Goal: Navigation & Orientation: Find specific page/section

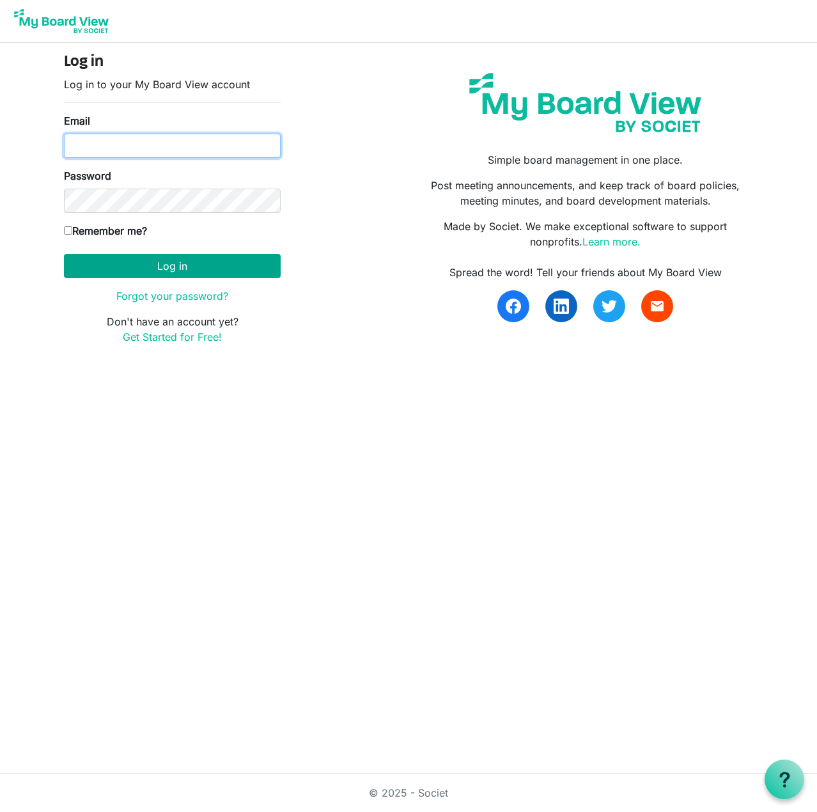
type input "[PERSON_NAME][EMAIL_ADDRESS][DOMAIN_NAME]"
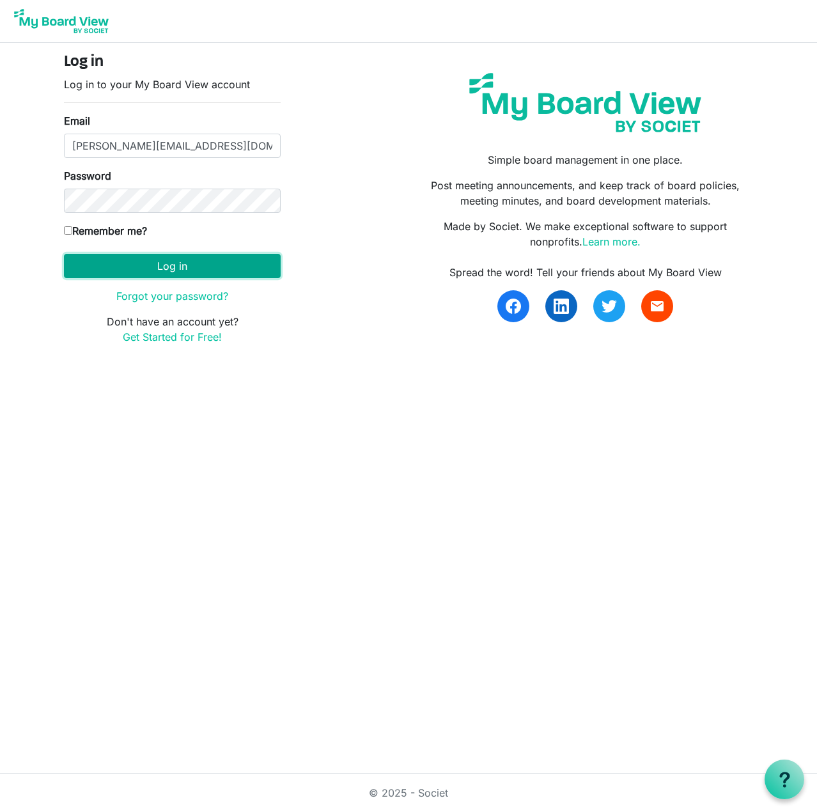
click at [238, 268] on button "Log in" at bounding box center [172, 266] width 217 height 24
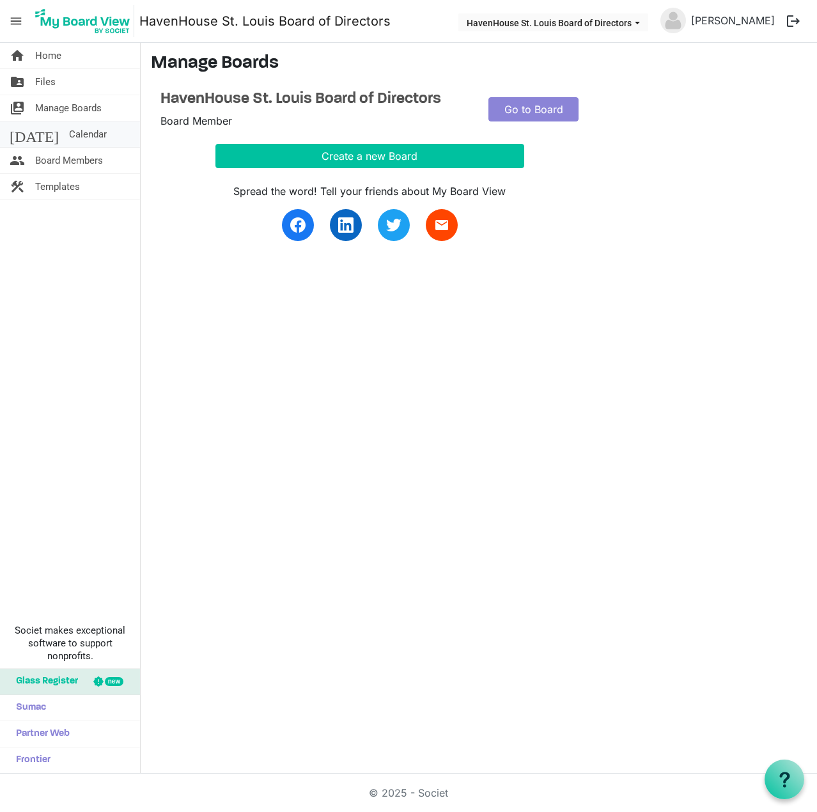
click at [69, 132] on span "Calendar" at bounding box center [88, 134] width 38 height 26
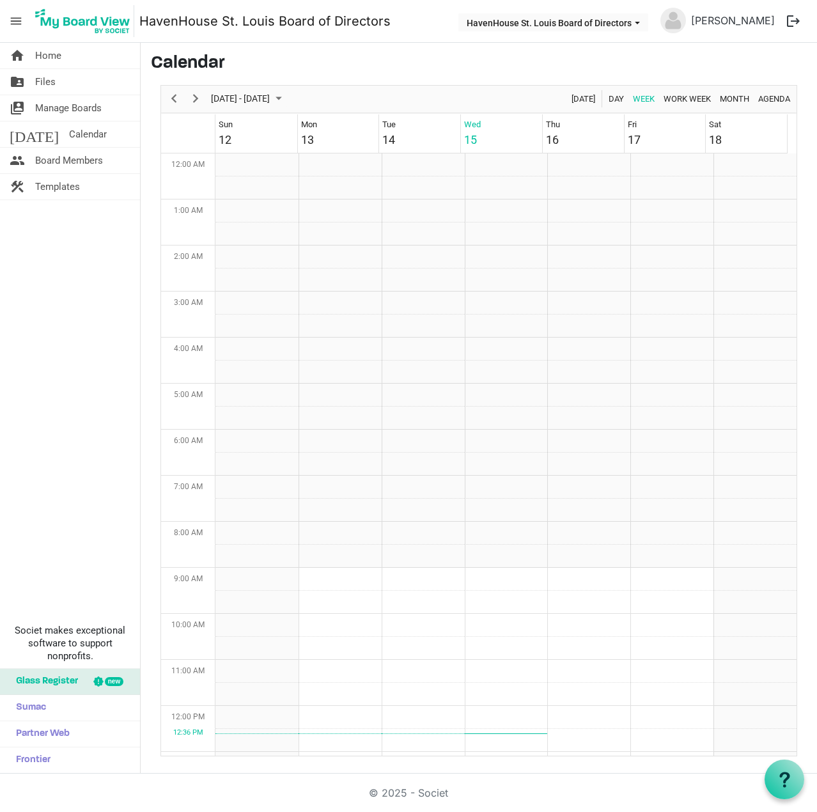
scroll to position [414, 0]
click at [180, 99] on span "Previous" at bounding box center [173, 99] width 15 height 16
click at [199, 98] on span "Next" at bounding box center [195, 99] width 15 height 16
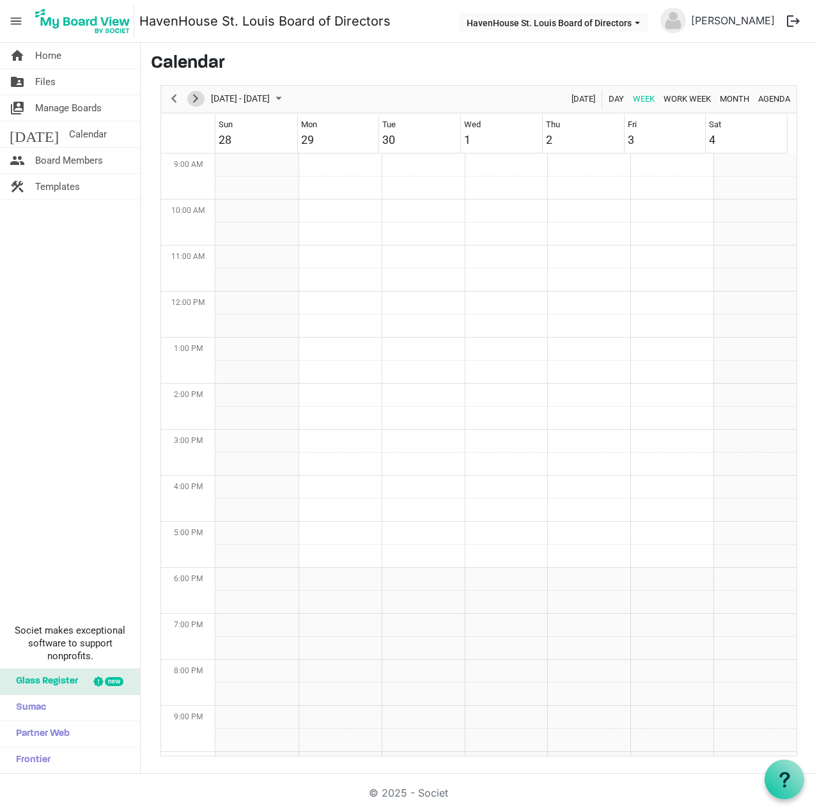
click at [199, 98] on span "Next" at bounding box center [195, 99] width 15 height 16
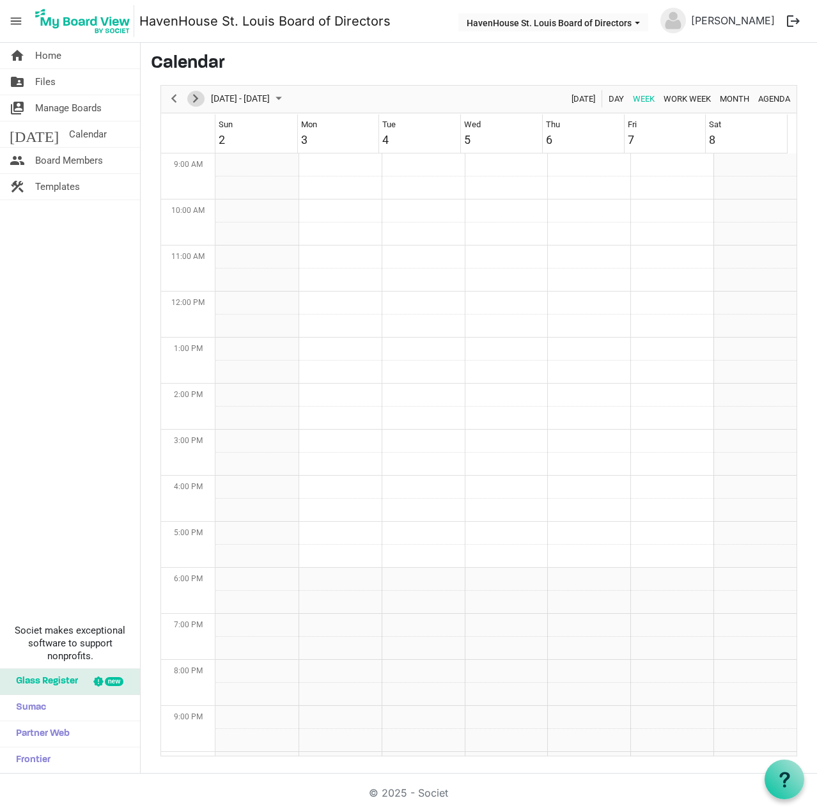
click at [199, 98] on span "Next" at bounding box center [195, 99] width 15 height 16
drag, startPoint x: 199, startPoint y: 98, endPoint x: 72, endPoint y: 183, distance: 153.5
click at [72, 183] on div "home Home folder_shared Files switch_account Manage Boards [DATE] Calendar peop…" at bounding box center [408, 408] width 817 height 730
